Goal: Information Seeking & Learning: Learn about a topic

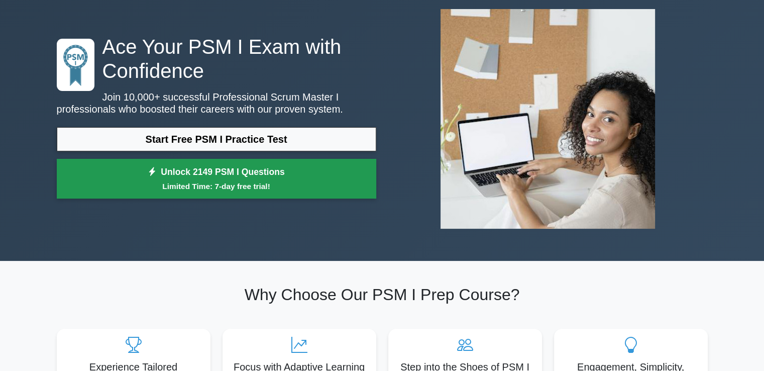
scroll to position [50, 0]
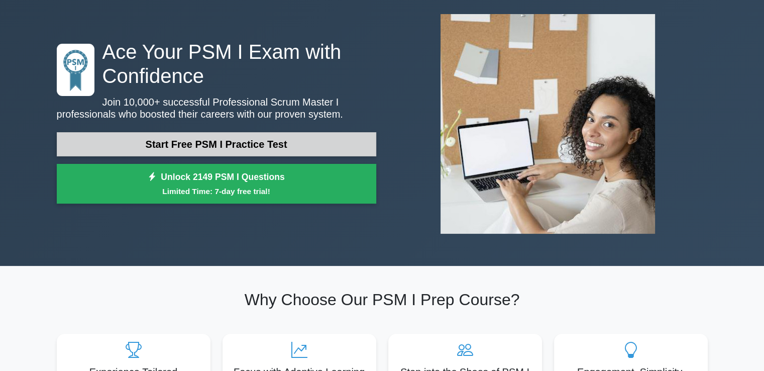
click at [208, 154] on link "Start Free PSM I Practice Test" at bounding box center [217, 144] width 320 height 24
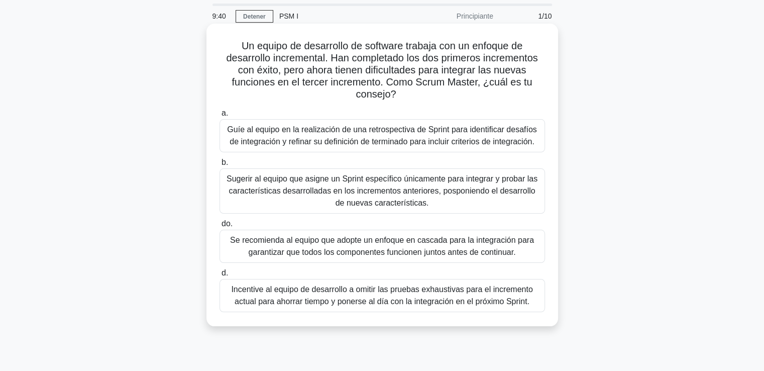
scroll to position [50, 0]
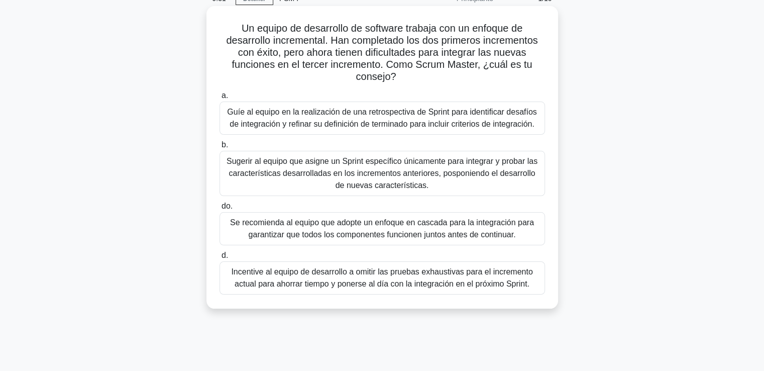
click at [316, 116] on font "Guíe al equipo en la realización de una retrospectiva de Sprint para identifica…" at bounding box center [381, 118] width 309 height 21
click at [220, 99] on input "a. Guíe al equipo en la realización de una retrospectiva de Sprint para identif…" at bounding box center [220, 95] width 0 height 7
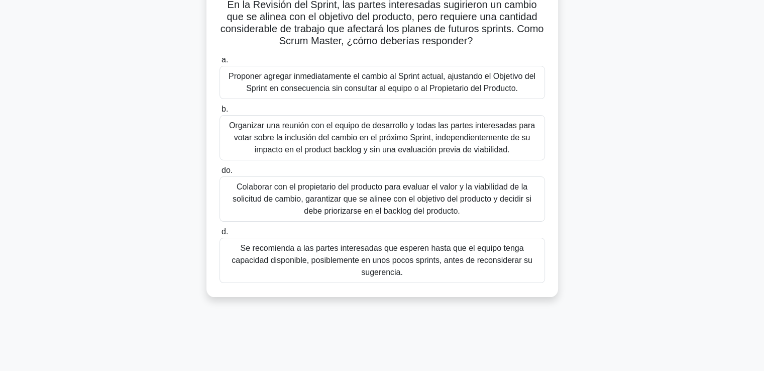
scroll to position [0, 0]
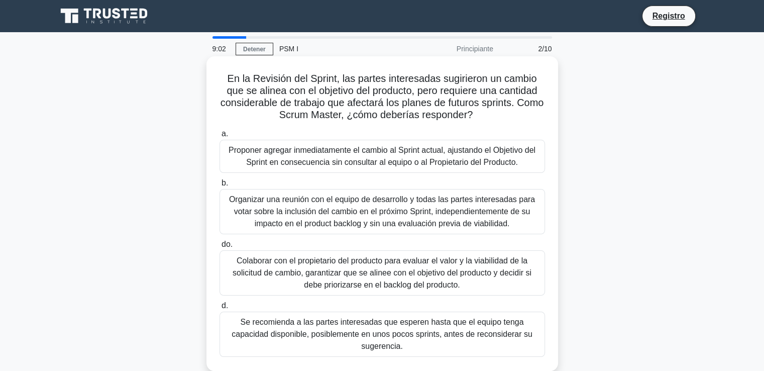
click at [416, 277] on font "Colaborar con el propietario del producto para evaluar el valor y la viabilidad…" at bounding box center [382, 272] width 299 height 33
click at [220, 248] on input "do. Colaborar con el propietario del producto para evaluar el valor y la viabil…" at bounding box center [220, 244] width 0 height 7
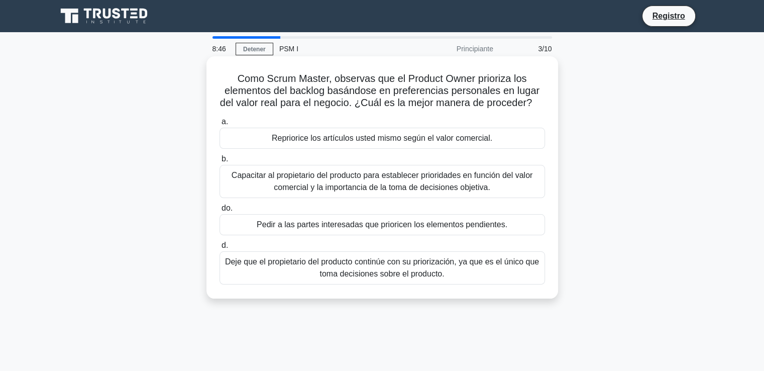
click at [383, 191] on font "Capacitar al propietario del producto para establecer prioridades en función de…" at bounding box center [382, 181] width 301 height 21
click at [220, 162] on input "b. Capacitar al propietario del producto para establecer prioridades en función…" at bounding box center [220, 159] width 0 height 7
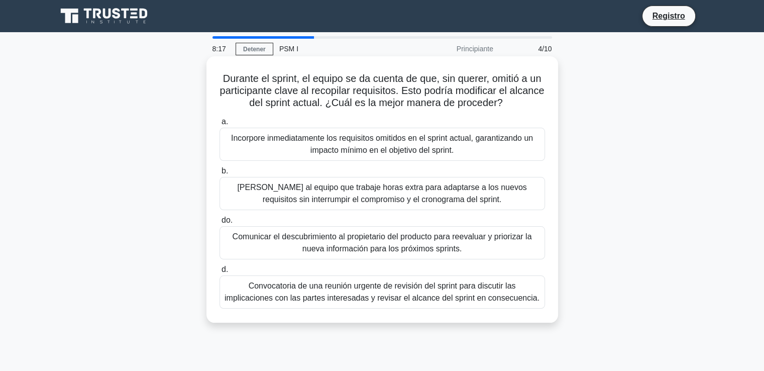
click at [531, 298] on font "Convocatoria de una reunión urgente de revisión del sprint para discutir las im…" at bounding box center [382, 292] width 317 height 24
click at [220, 273] on input "d. Convocatoria de una reunión urgente de revisión del sprint para discutir las…" at bounding box center [220, 269] width 0 height 7
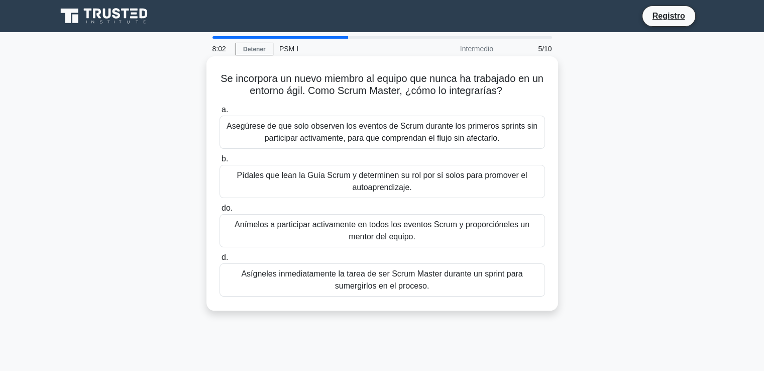
click at [379, 179] on font "Pídales que lean la Guía Scrum y determinen su rol por sí solos para promover e…" at bounding box center [382, 181] width 290 height 21
click at [220, 162] on input "b. Pídales que lean la Guía Scrum y determinen su rol por sí solos para promove…" at bounding box center [220, 159] width 0 height 7
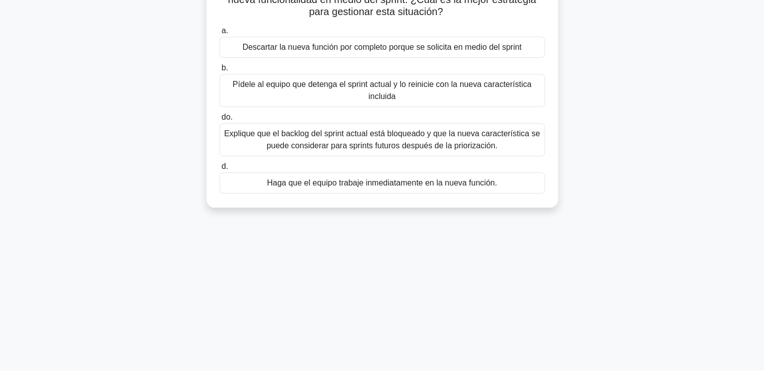
scroll to position [50, 0]
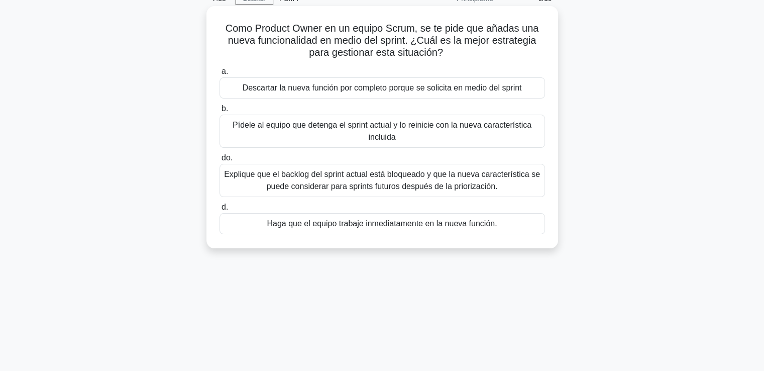
click at [397, 190] on font "Explique que el backlog del sprint actual está bloqueado y que la nueva caracte…" at bounding box center [382, 180] width 316 height 21
click at [220, 161] on input "do. Explique que el backlog del sprint actual está bloqueado y que la nueva car…" at bounding box center [220, 158] width 0 height 7
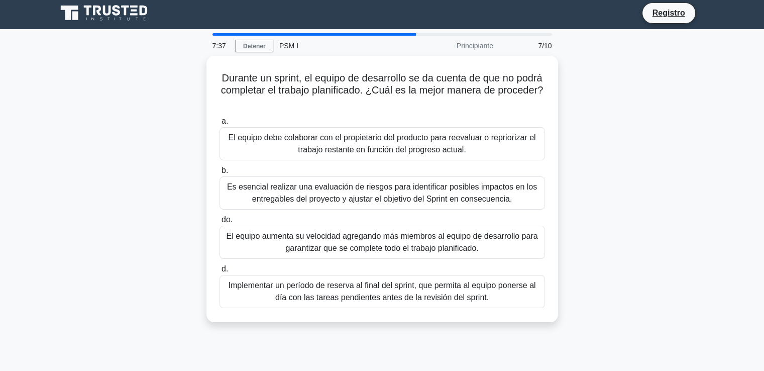
scroll to position [0, 0]
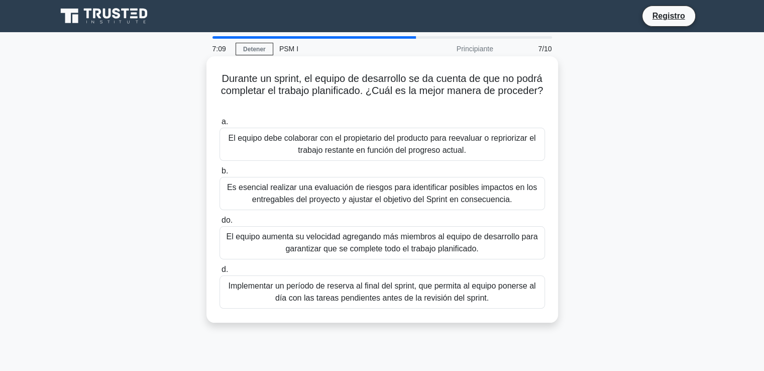
click at [404, 136] on font "El equipo debe colaborar con el propietario del producto para reevaluar o repri…" at bounding box center [382, 144] width 307 height 21
click at [220, 125] on input "a. El equipo debe colaborar con el propietario del producto para reevaluar o re…" at bounding box center [220, 122] width 0 height 7
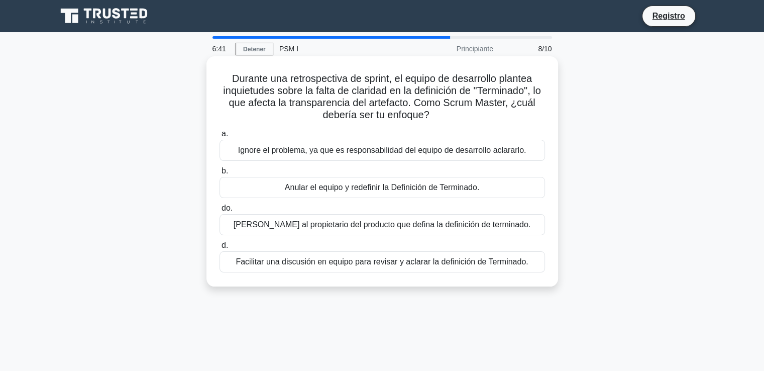
click at [342, 261] on font "Facilitar una discusión en equipo para revisar y aclarar la definición de Termi…" at bounding box center [382, 261] width 292 height 9
click at [220, 249] on input "d. Facilitar una discusión en equipo para revisar y aclarar la definición de Te…" at bounding box center [220, 245] width 0 height 7
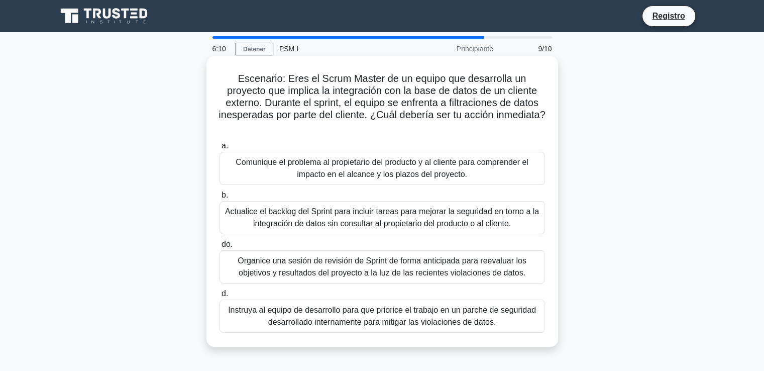
click at [356, 314] on font "Instruya al equipo de desarrollo para que priorice el trabajo en un parche de s…" at bounding box center [382, 315] width 308 height 21
click at [220, 297] on input "d. Instruya al equipo de desarrollo para que priorice el trabajo en un parche d…" at bounding box center [220, 293] width 0 height 7
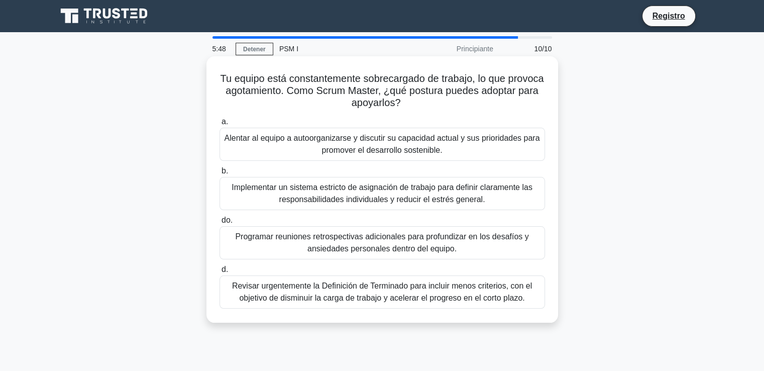
click at [418, 143] on font "Alentar al equipo a autoorganizarse y discutir su capacidad actual y sus priori…" at bounding box center [383, 144] width 316 height 21
click at [220, 125] on input "a. Alentar al equipo a autoorganizarse y discutir su capacidad actual y sus pri…" at bounding box center [220, 122] width 0 height 7
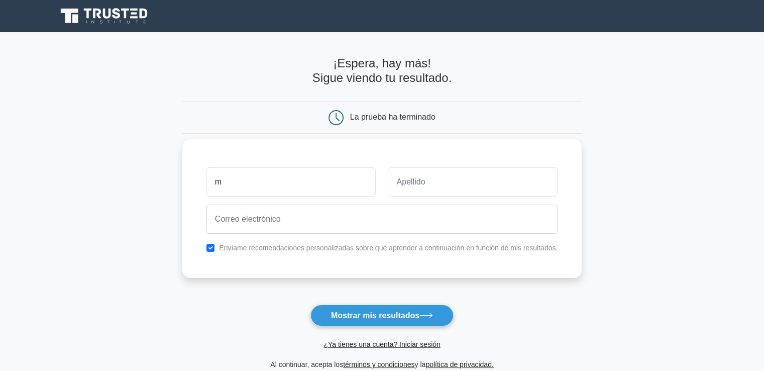
type input "Mercedes"
click at [421, 177] on input "text" at bounding box center [473, 181] width 170 height 29
type input "[PERSON_NAME]"
click at [315, 236] on div at bounding box center [381, 218] width 363 height 37
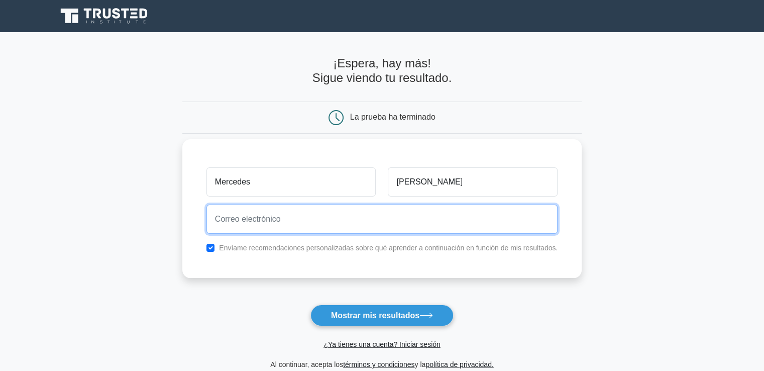
click at [323, 222] on input "email" at bounding box center [381, 218] width 351 height 29
type input "[EMAIL_ADDRESS][DOMAIN_NAME]"
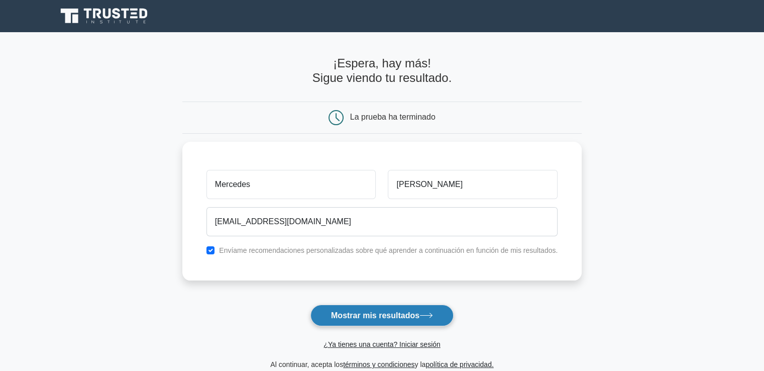
click at [362, 305] on button "Mostrar mis resultados" at bounding box center [381, 315] width 143 height 22
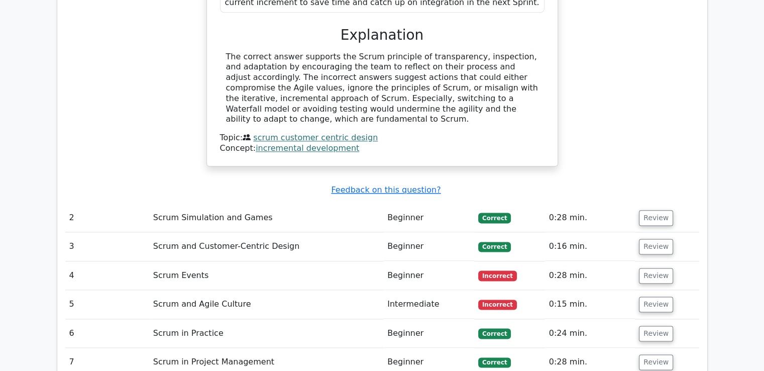
scroll to position [1306, 0]
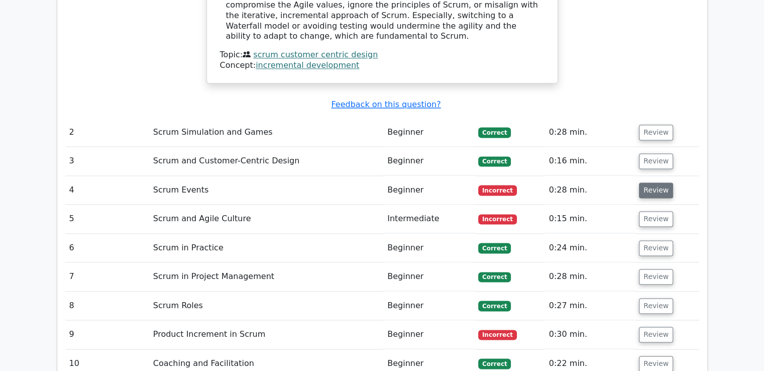
click at [648, 182] on button "Review" at bounding box center [656, 190] width 34 height 16
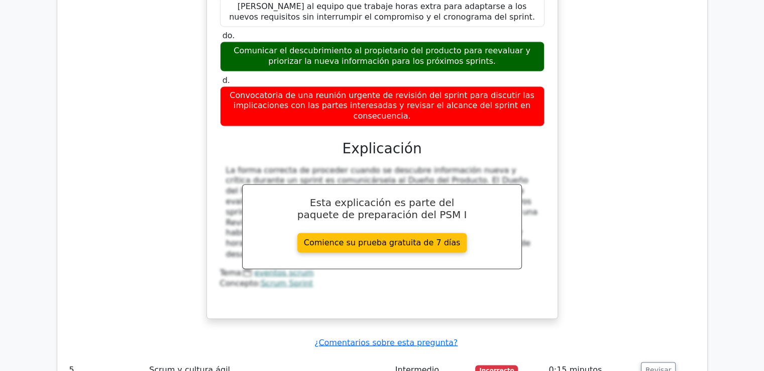
scroll to position [1758, 0]
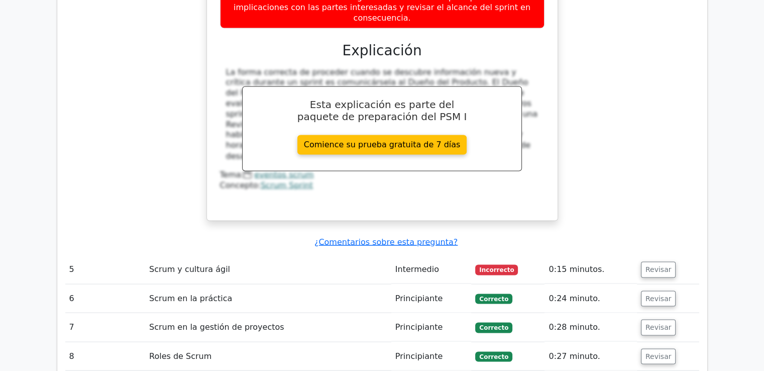
click at [480, 266] on font "Incorrecto" at bounding box center [496, 269] width 35 height 7
click at [646, 265] on font "Revisar" at bounding box center [659, 269] width 26 height 8
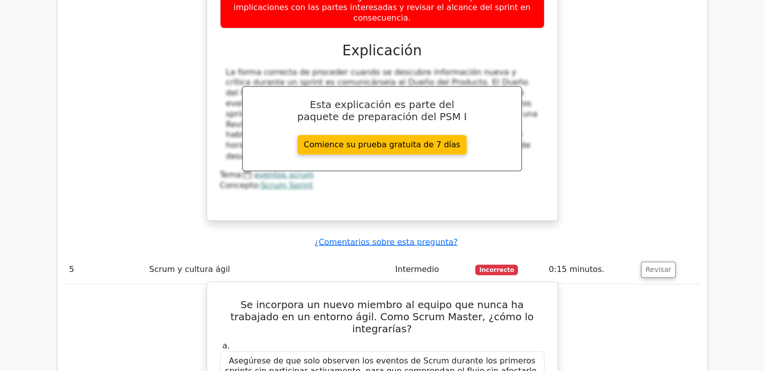
scroll to position [1809, 0]
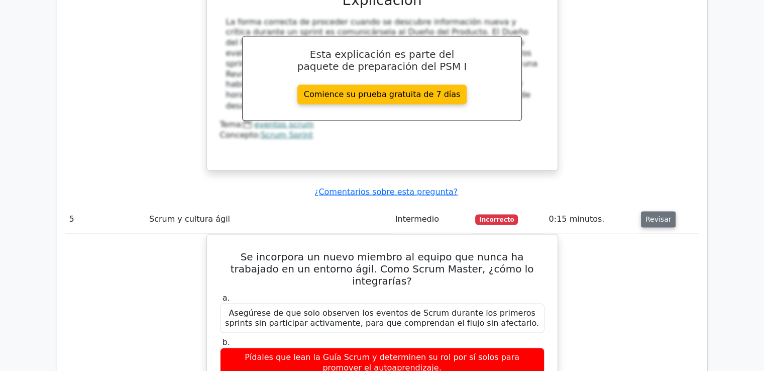
click at [646, 215] on font "Revisar" at bounding box center [659, 219] width 26 height 8
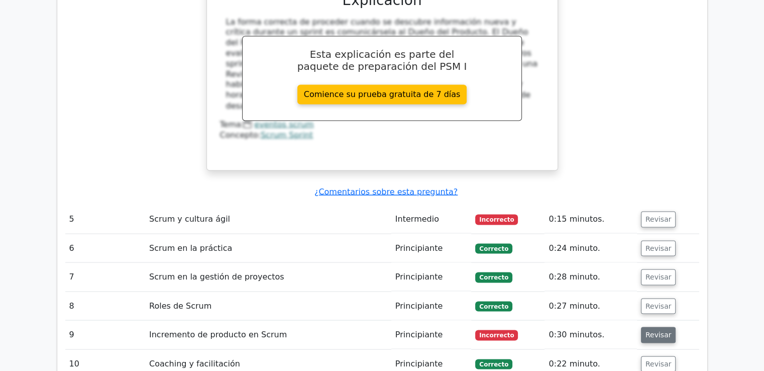
click at [642, 327] on button "Revisar" at bounding box center [658, 335] width 35 height 16
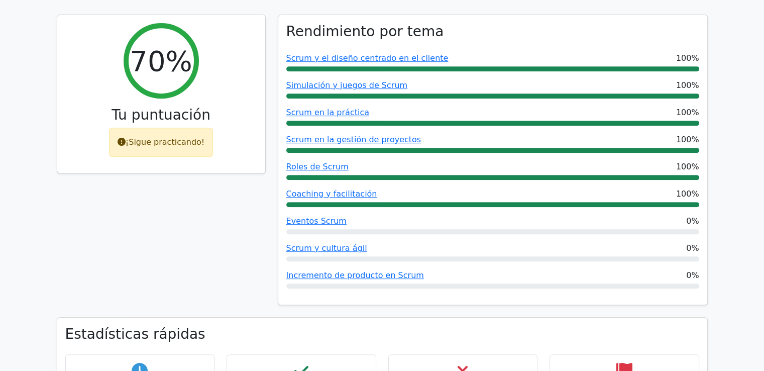
scroll to position [651, 0]
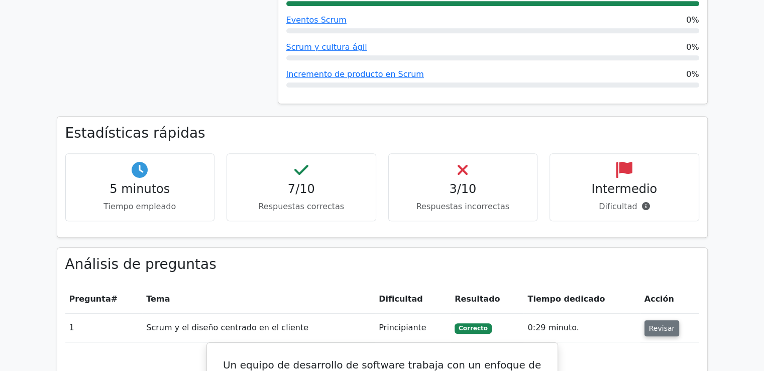
click at [661, 324] on font "Revisar" at bounding box center [662, 328] width 26 height 8
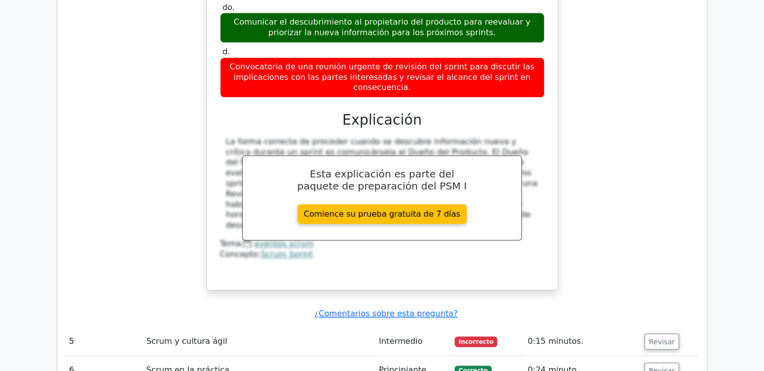
scroll to position [1103, 0]
